Goal: Information Seeking & Learning: Learn about a topic

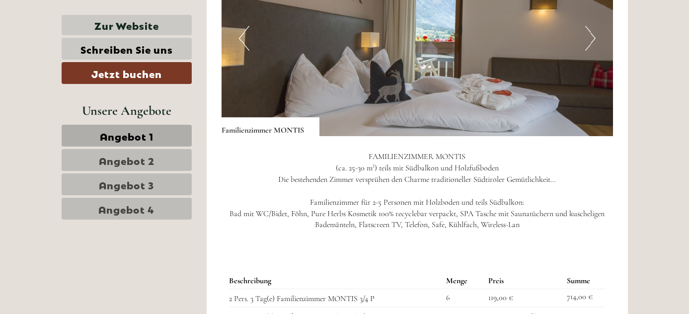
scroll to position [722, 0]
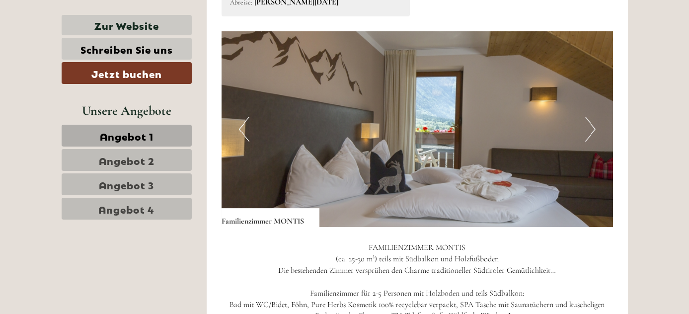
click at [590, 137] on button "Next" at bounding box center [590, 129] width 10 height 25
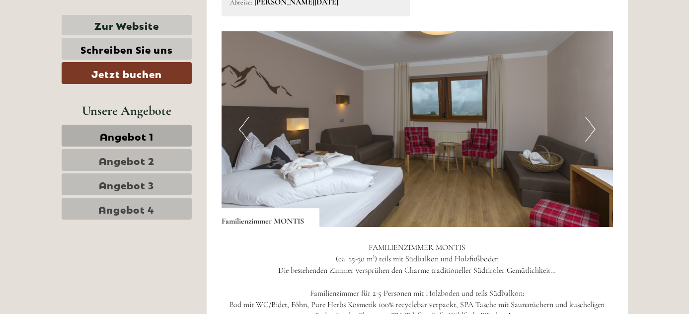
click at [589, 134] on button "Next" at bounding box center [590, 129] width 10 height 25
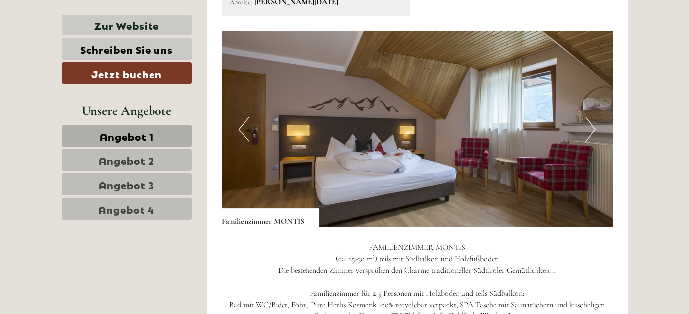
click at [589, 132] on button "Next" at bounding box center [590, 129] width 10 height 25
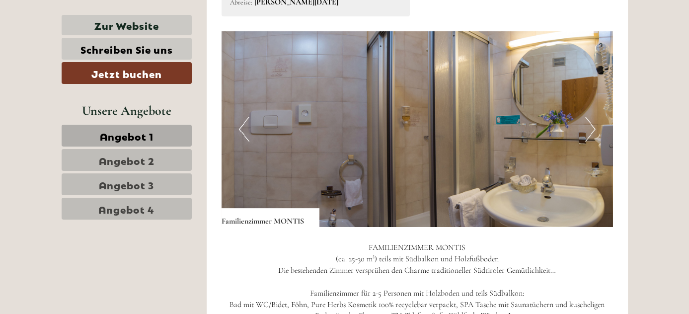
click at [589, 132] on button "Next" at bounding box center [590, 129] width 10 height 25
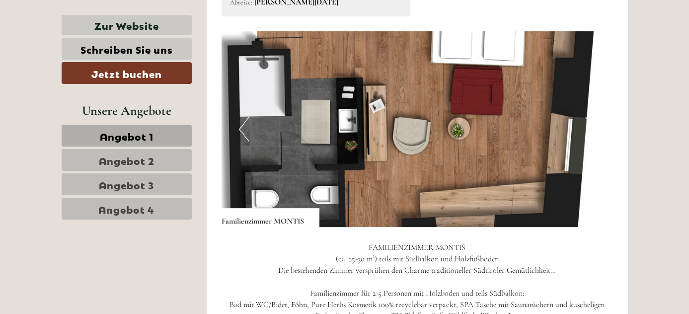
click at [589, 132] on button "Next" at bounding box center [590, 129] width 10 height 25
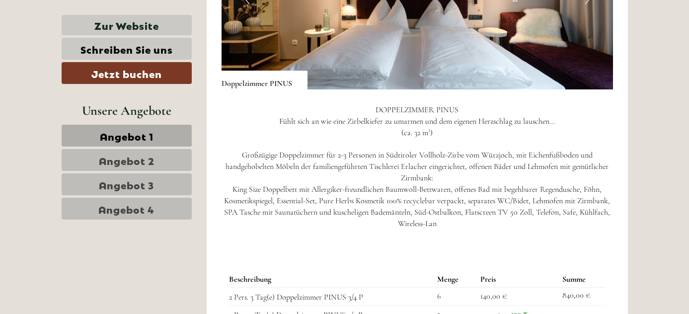
scroll to position [1400, 0]
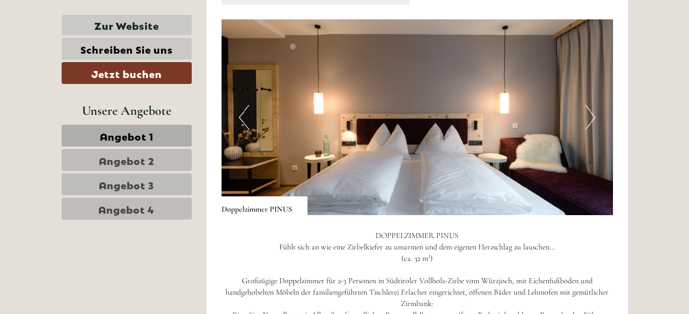
click at [594, 108] on button "Next" at bounding box center [590, 117] width 10 height 25
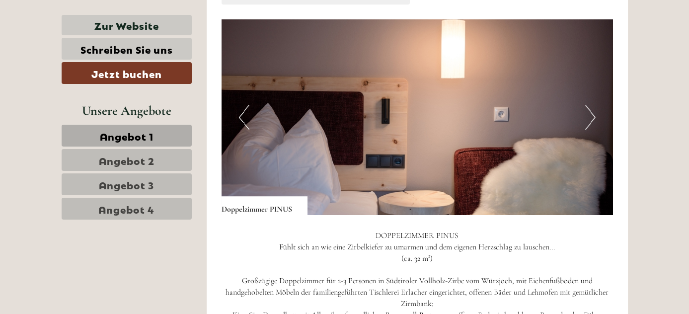
click at [593, 112] on button "Next" at bounding box center [590, 117] width 10 height 25
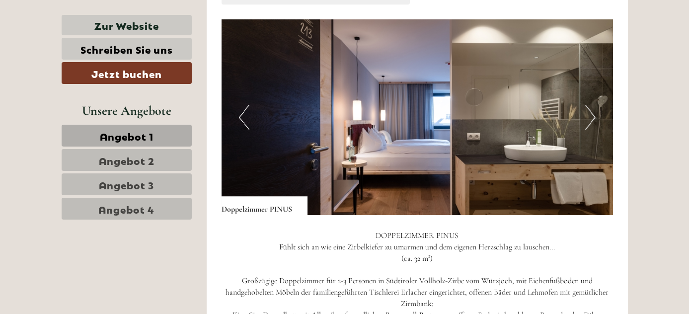
click at [593, 112] on button "Next" at bounding box center [590, 117] width 10 height 25
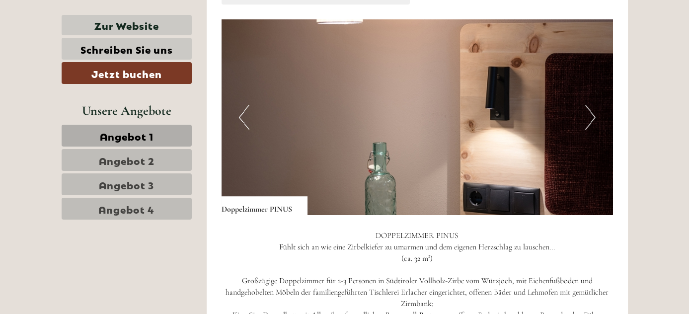
click at [593, 112] on button "Next" at bounding box center [590, 117] width 10 height 25
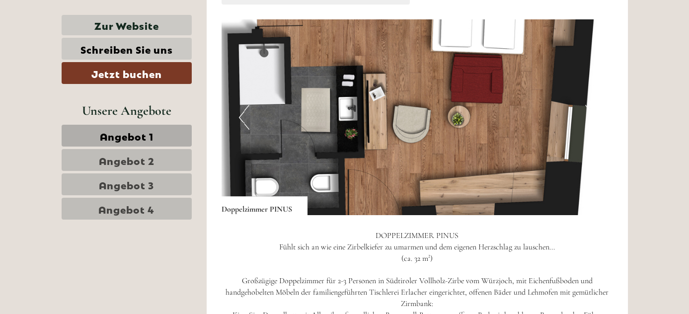
click at [580, 115] on img at bounding box center [418, 117] width 392 height 196
drag, startPoint x: 580, startPoint y: 111, endPoint x: 585, endPoint y: 108, distance: 5.6
click at [584, 109] on img at bounding box center [418, 117] width 392 height 196
click at [586, 108] on button "Next" at bounding box center [590, 117] width 10 height 25
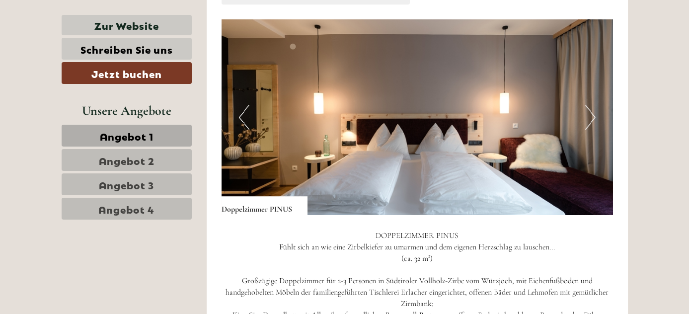
click at [592, 116] on button "Next" at bounding box center [590, 117] width 10 height 25
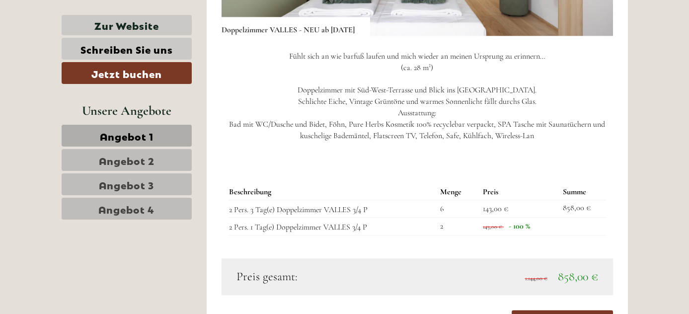
scroll to position [2077, 0]
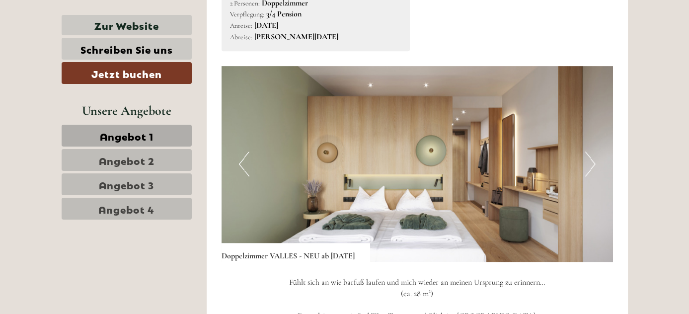
click at [583, 158] on img at bounding box center [418, 164] width 392 height 196
click at [585, 158] on button "Next" at bounding box center [590, 164] width 10 height 25
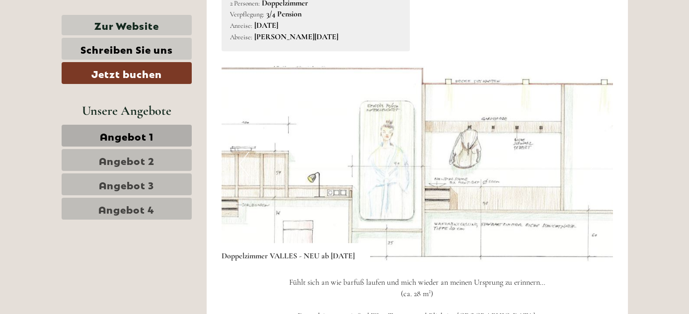
click at [586, 158] on button "Next" at bounding box center [590, 164] width 10 height 25
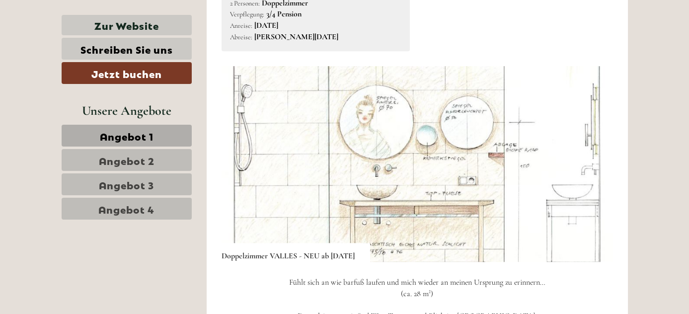
click at [595, 138] on img at bounding box center [418, 164] width 392 height 196
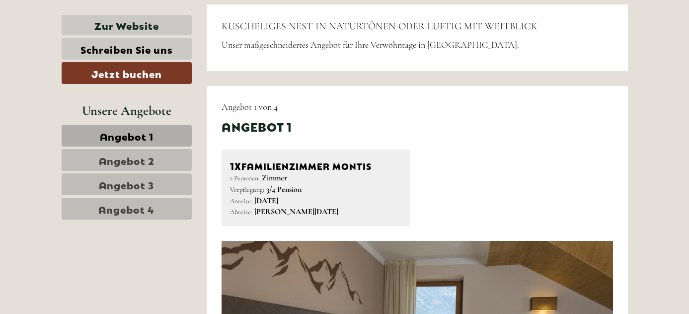
scroll to position [497, 0]
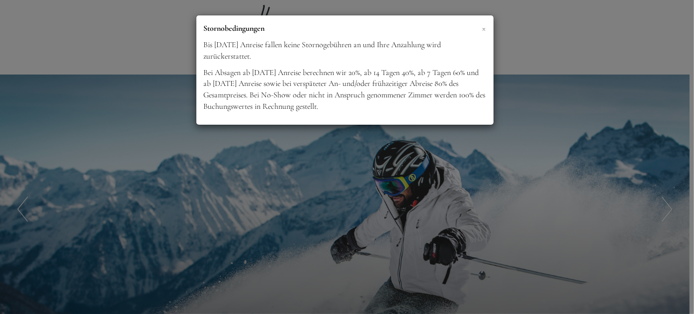
click at [482, 29] on span "×" at bounding box center [484, 28] width 4 height 12
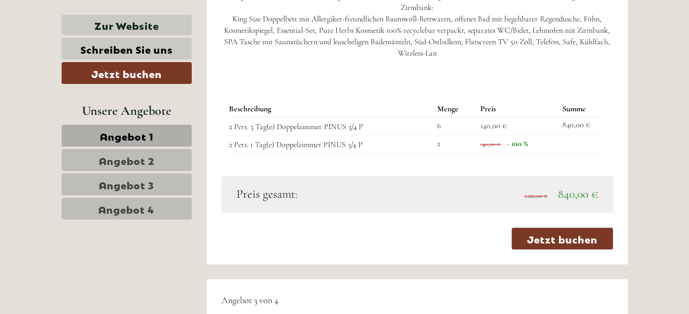
scroll to position [1580, 0]
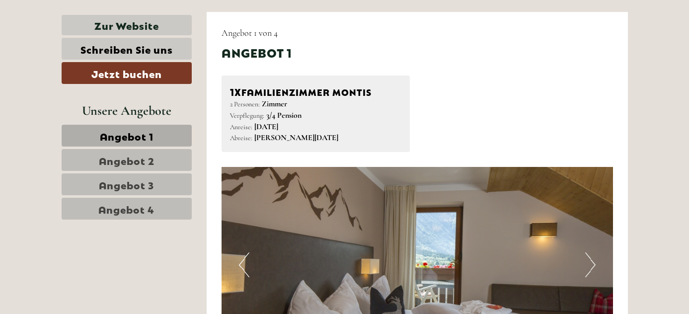
click at [154, 158] on span "Angebot 2" at bounding box center [127, 160] width 56 height 14
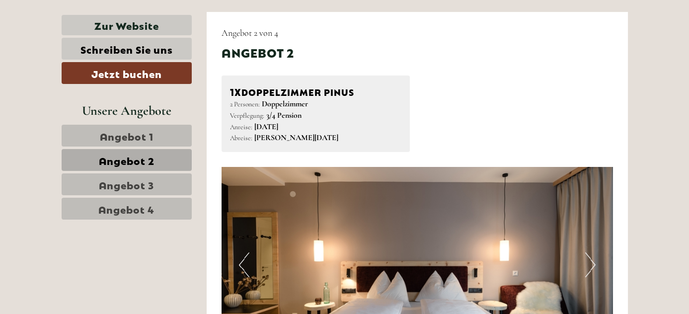
scroll to position [599, 0]
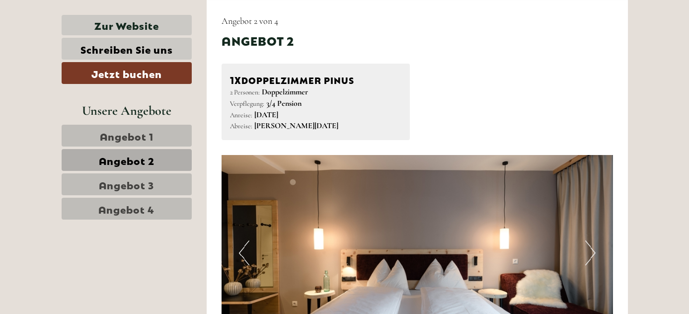
click at [148, 179] on span "Angebot 3" at bounding box center [126, 184] width 55 height 14
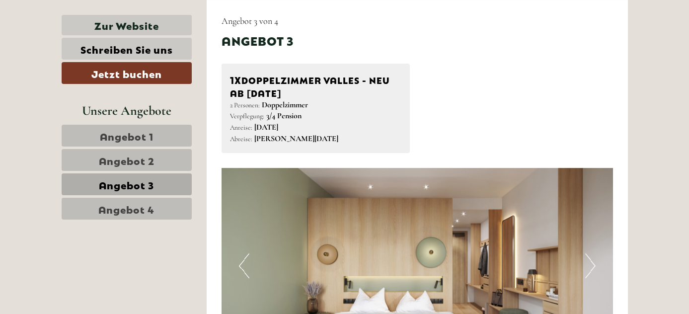
click at [138, 205] on span "Angebot 4" at bounding box center [126, 209] width 56 height 14
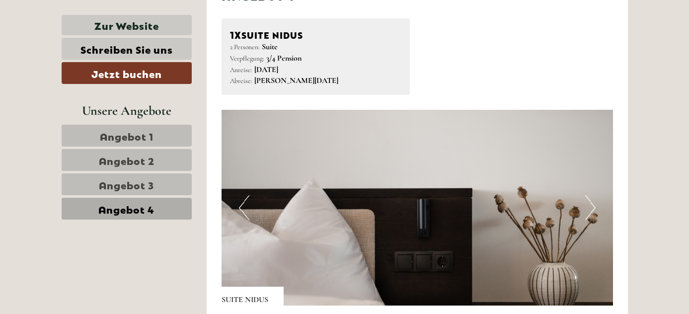
scroll to position [644, 0]
click at [591, 212] on button "Next" at bounding box center [590, 207] width 10 height 25
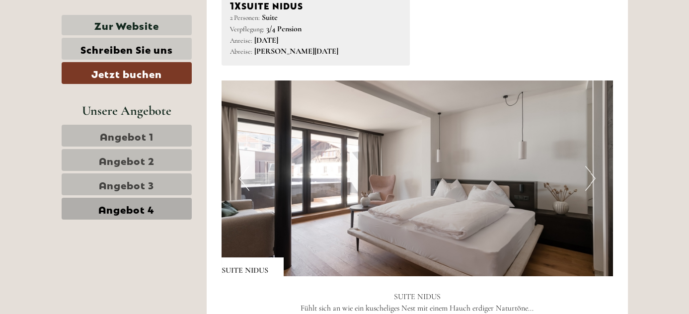
scroll to position [689, 0]
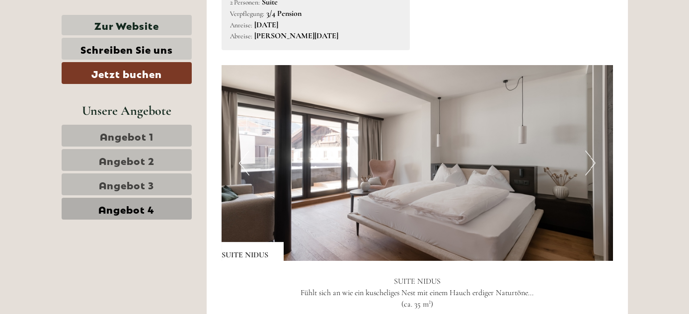
click at [587, 163] on button "Next" at bounding box center [590, 163] width 10 height 25
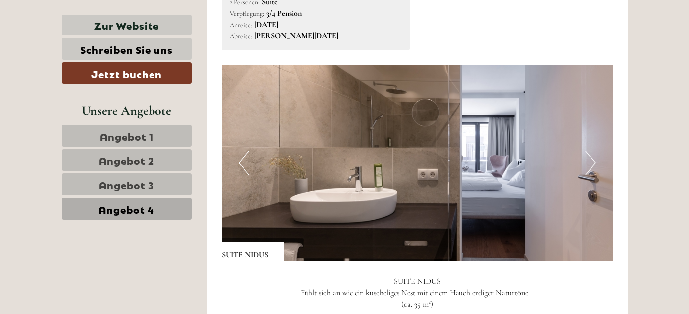
click at [587, 163] on button "Next" at bounding box center [590, 163] width 10 height 25
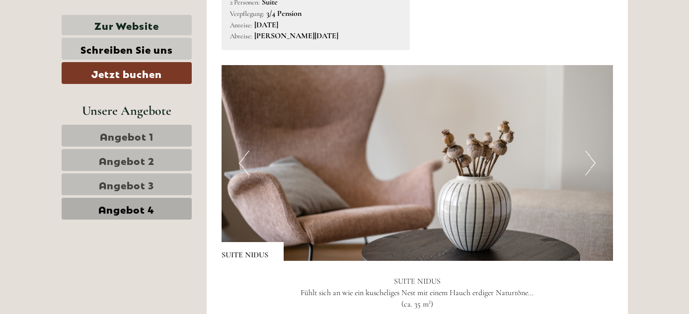
click at [587, 163] on button "Next" at bounding box center [590, 163] width 10 height 25
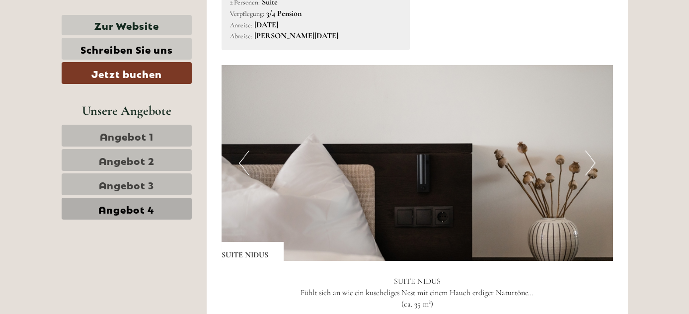
click at [587, 163] on button "Next" at bounding box center [590, 163] width 10 height 25
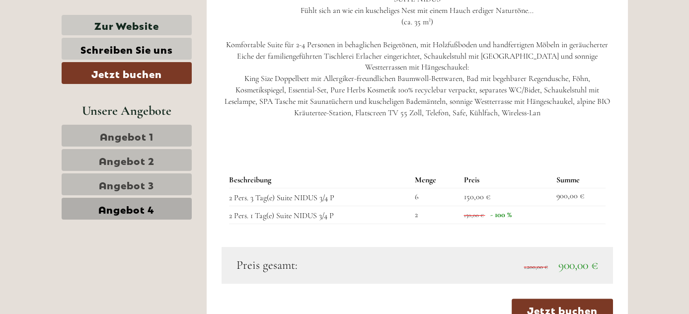
scroll to position [1096, 0]
